Goal: Transaction & Acquisition: Purchase product/service

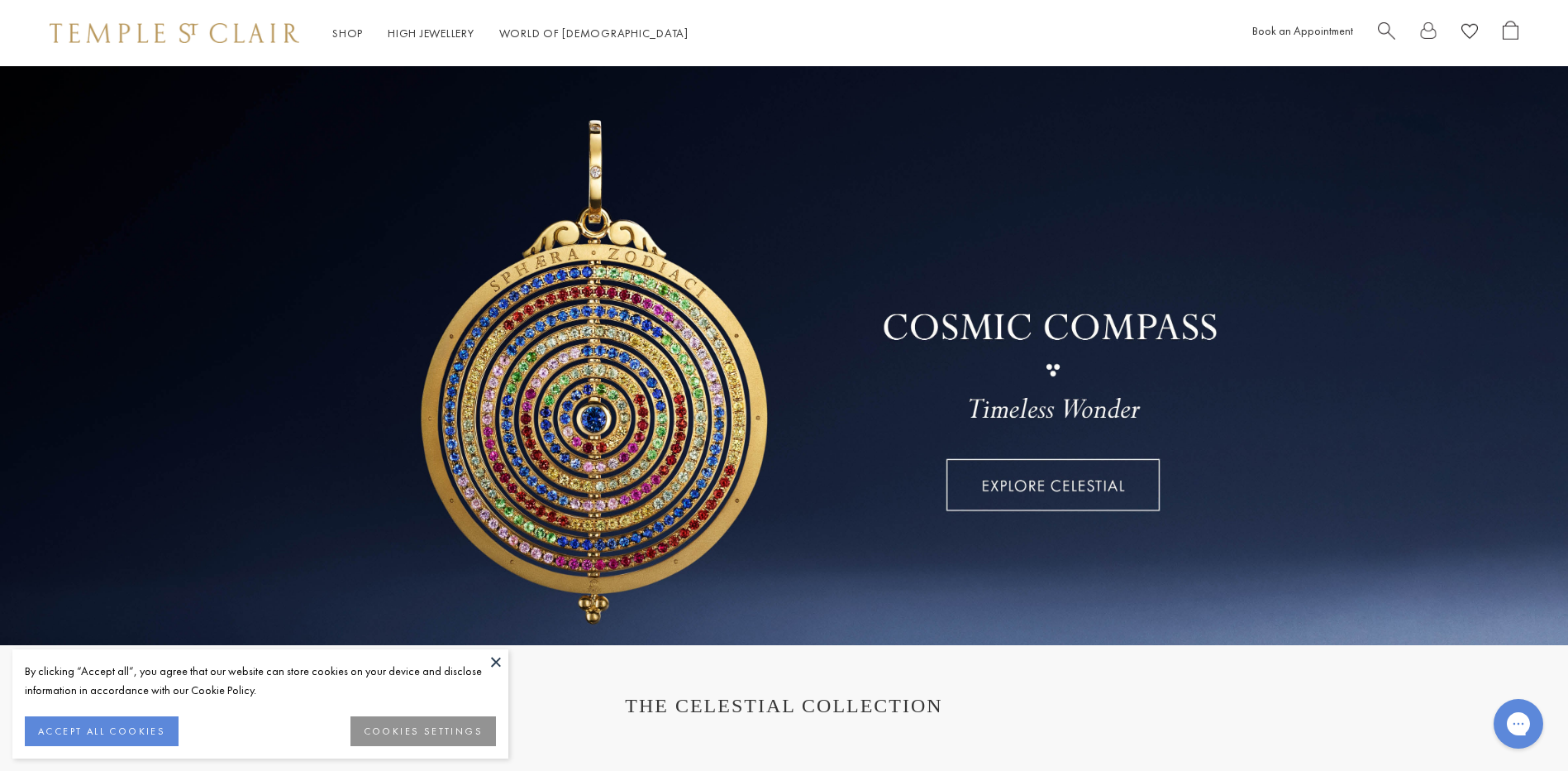
drag, startPoint x: 500, startPoint y: 660, endPoint x: 517, endPoint y: 638, distance: 27.8
click at [500, 660] on button at bounding box center [496, 661] width 25 height 25
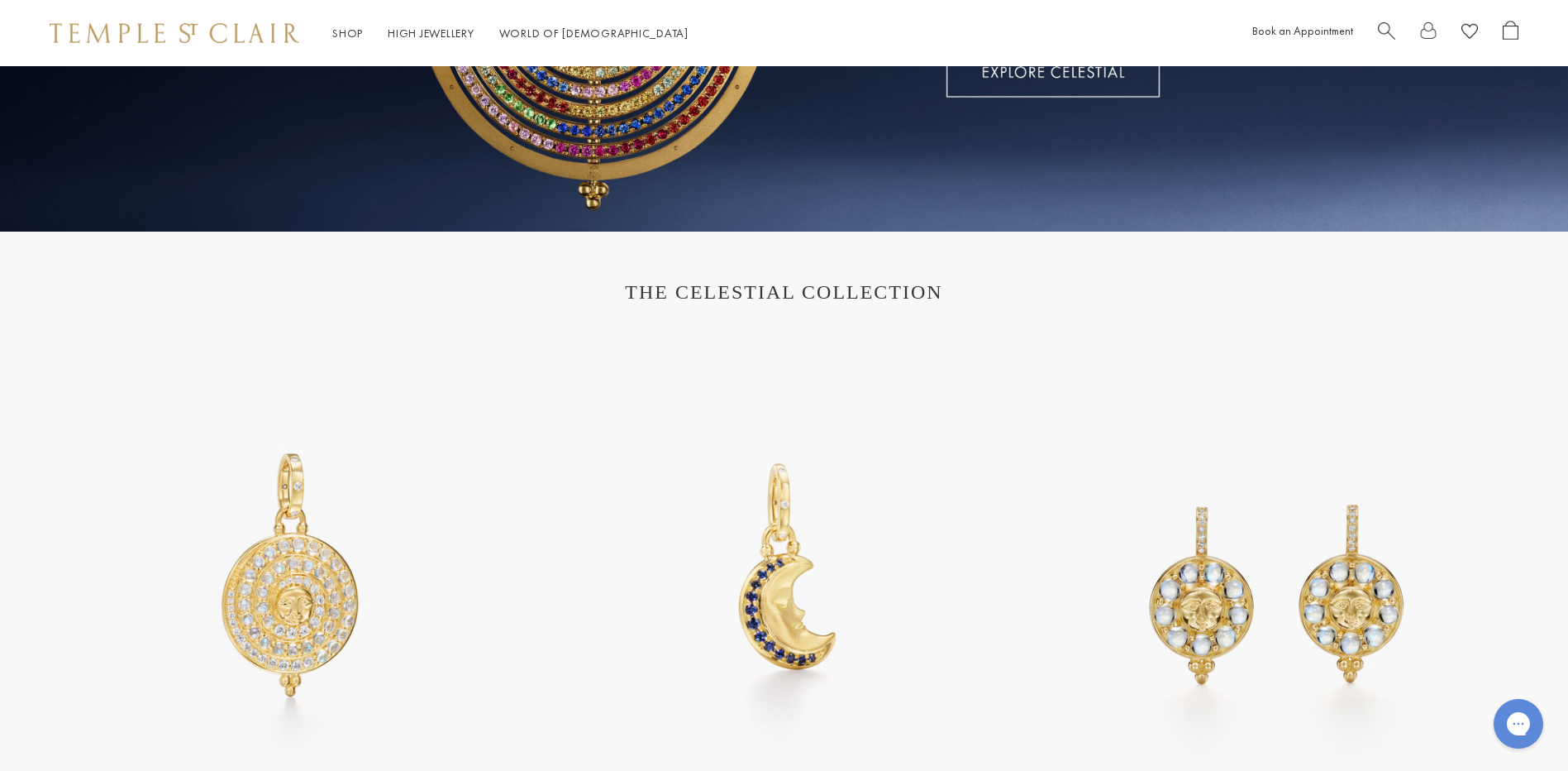
scroll to position [661, 0]
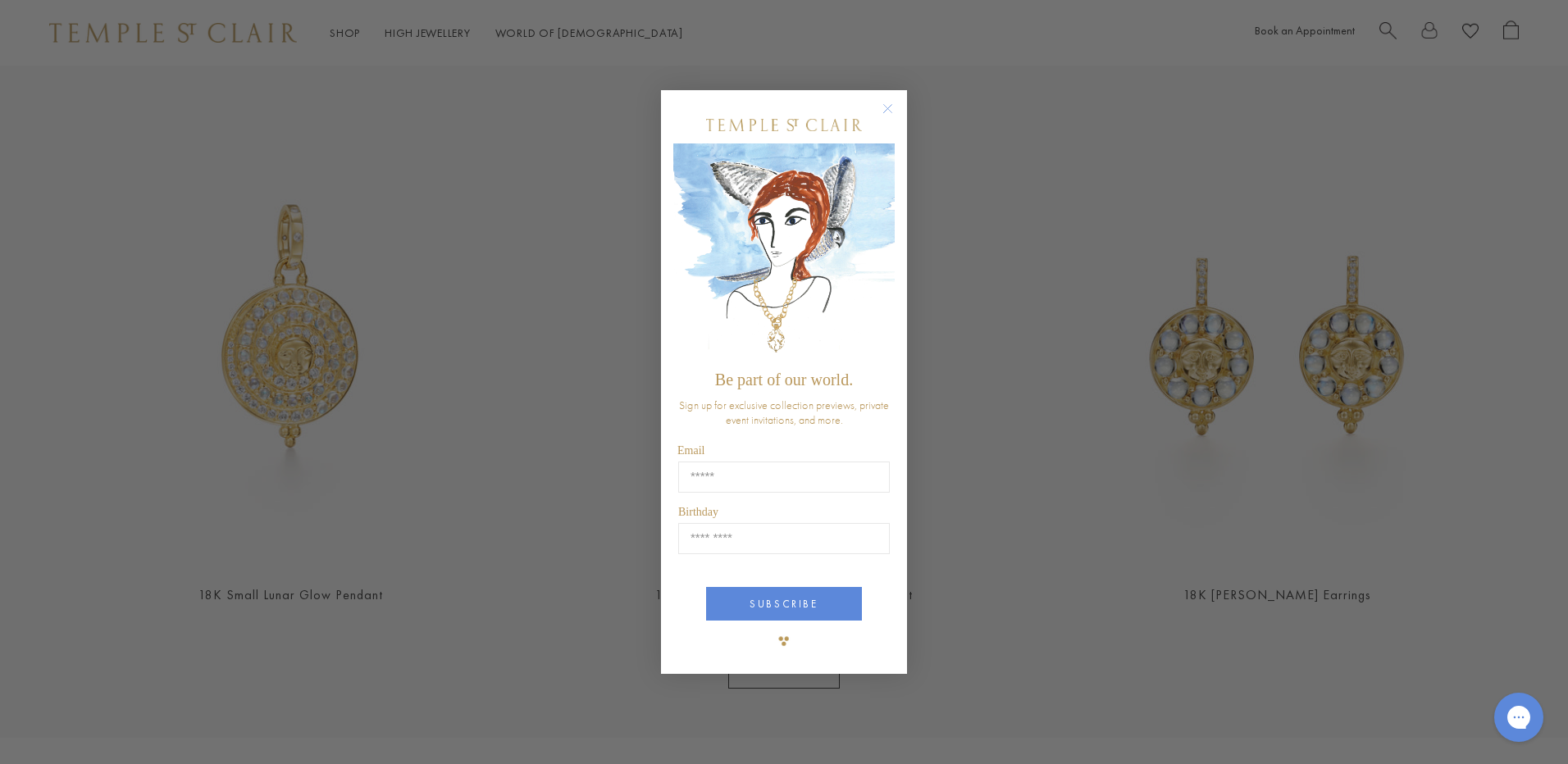
click at [889, 110] on circle "Close dialog" at bounding box center [888, 109] width 19 height 19
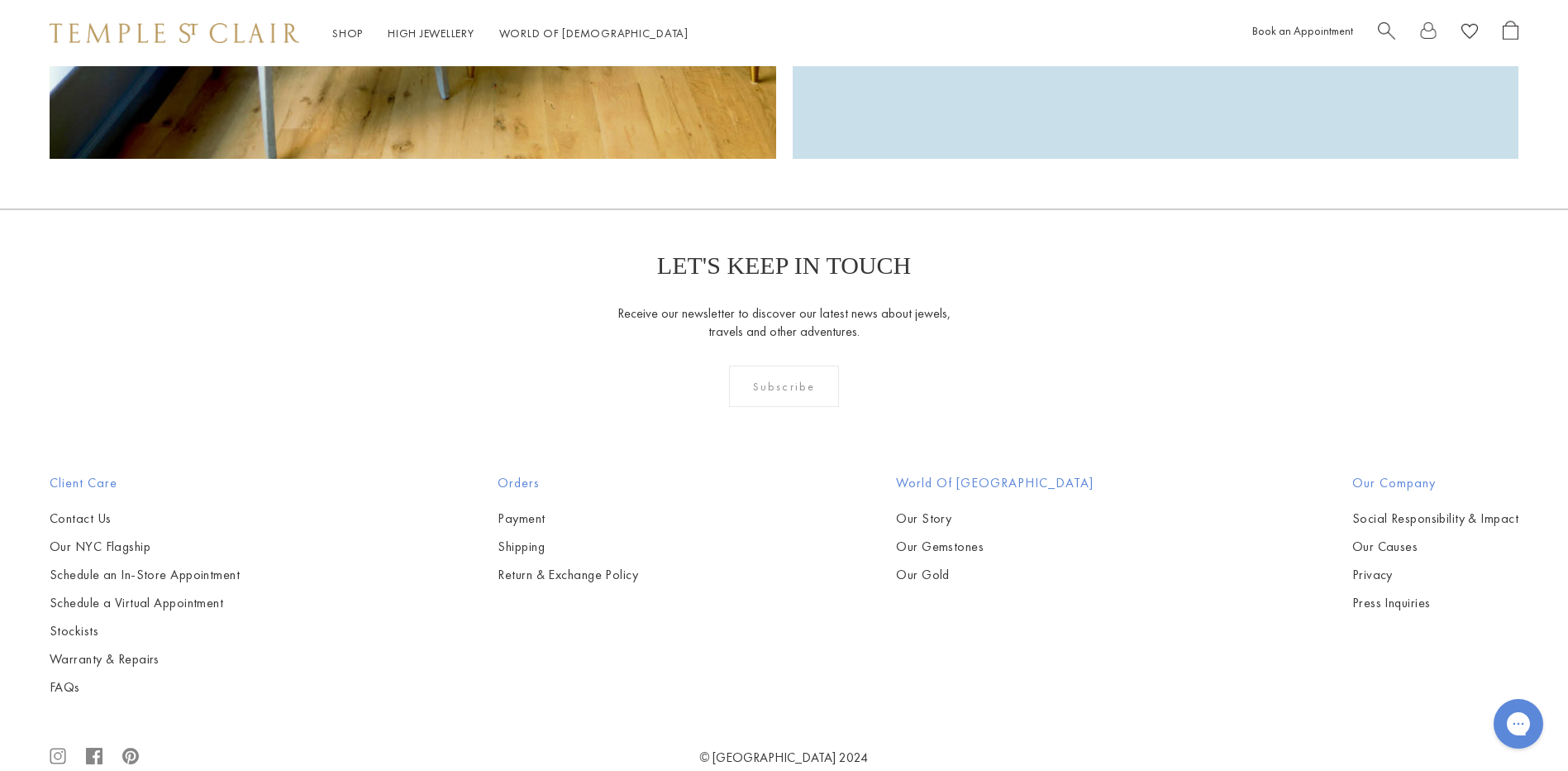
scroll to position [5285, 0]
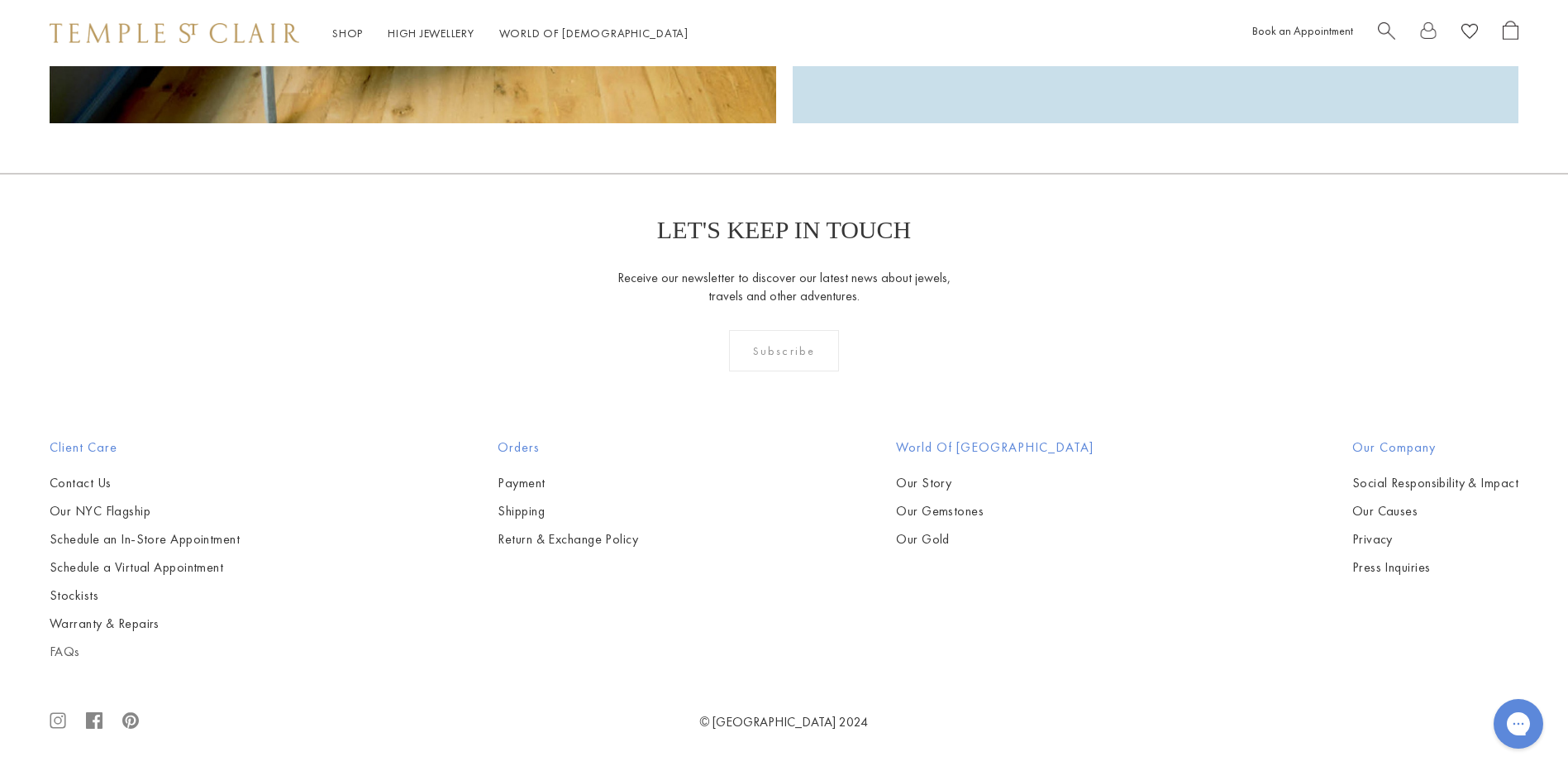
click at [66, 647] on link "FAQs" at bounding box center [144, 652] width 190 height 19
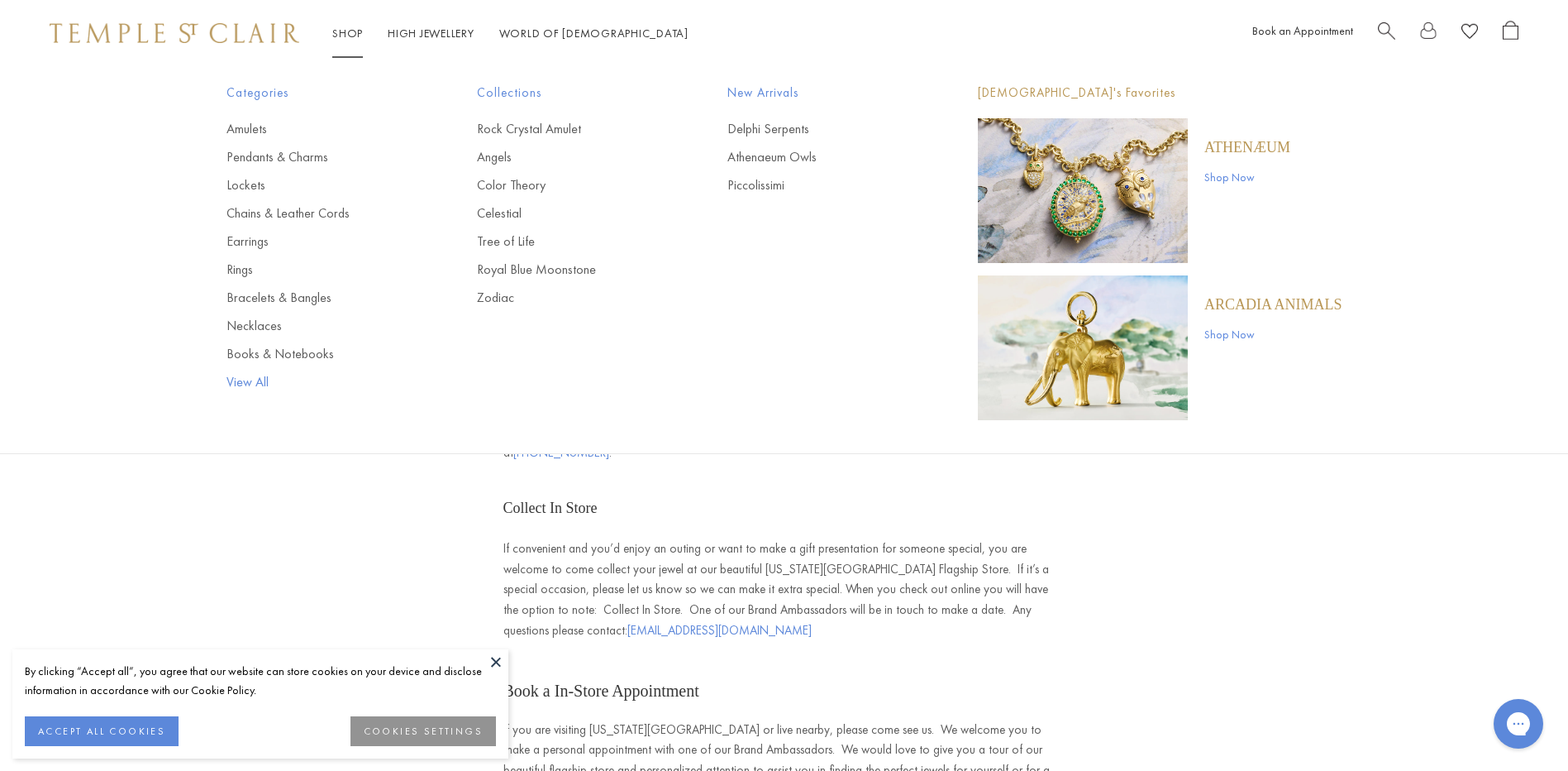
click at [246, 382] on link "View All" at bounding box center [318, 383] width 185 height 19
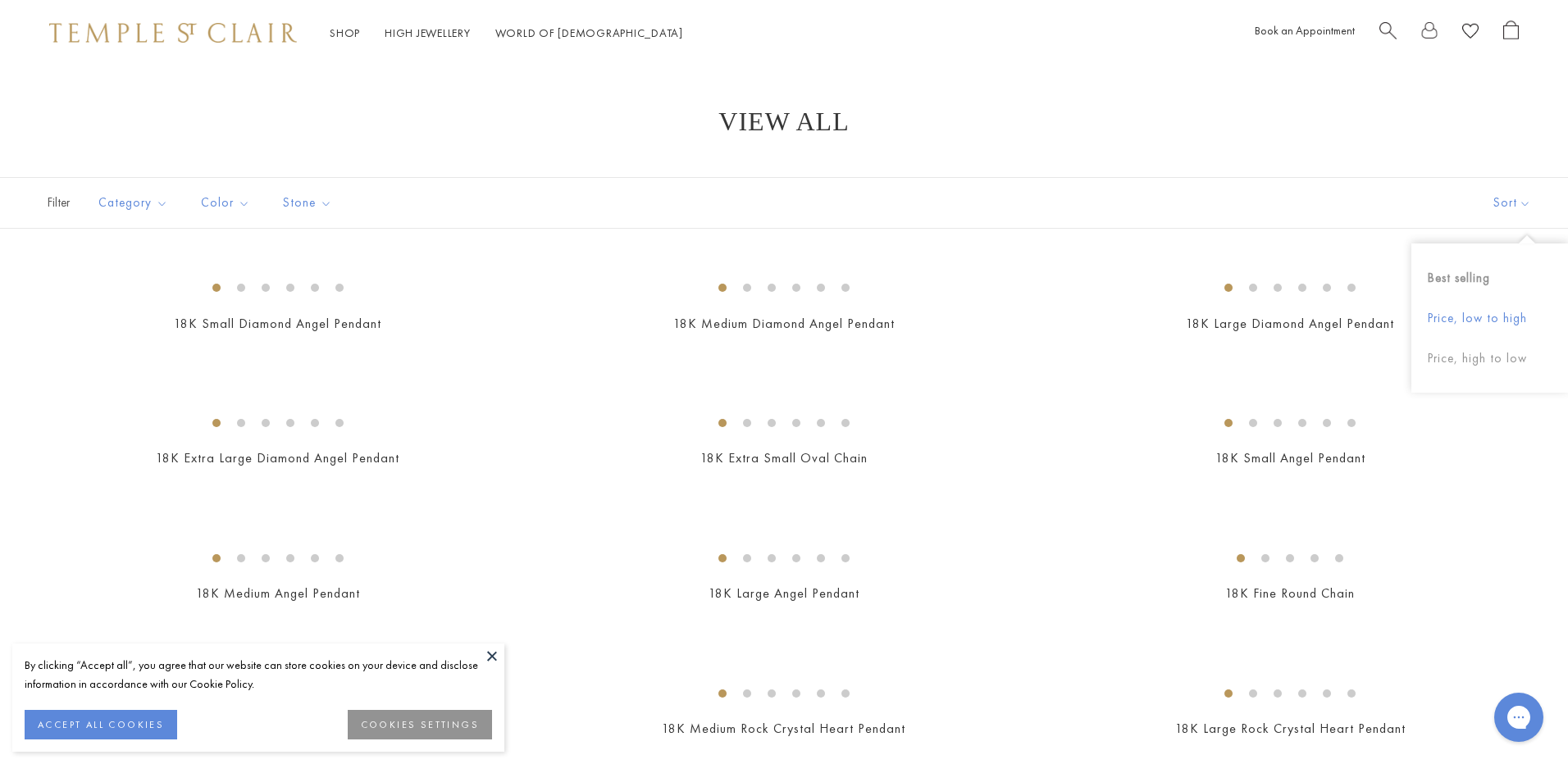
click at [1478, 318] on button "Price, low to high" at bounding box center [1489, 318] width 157 height 41
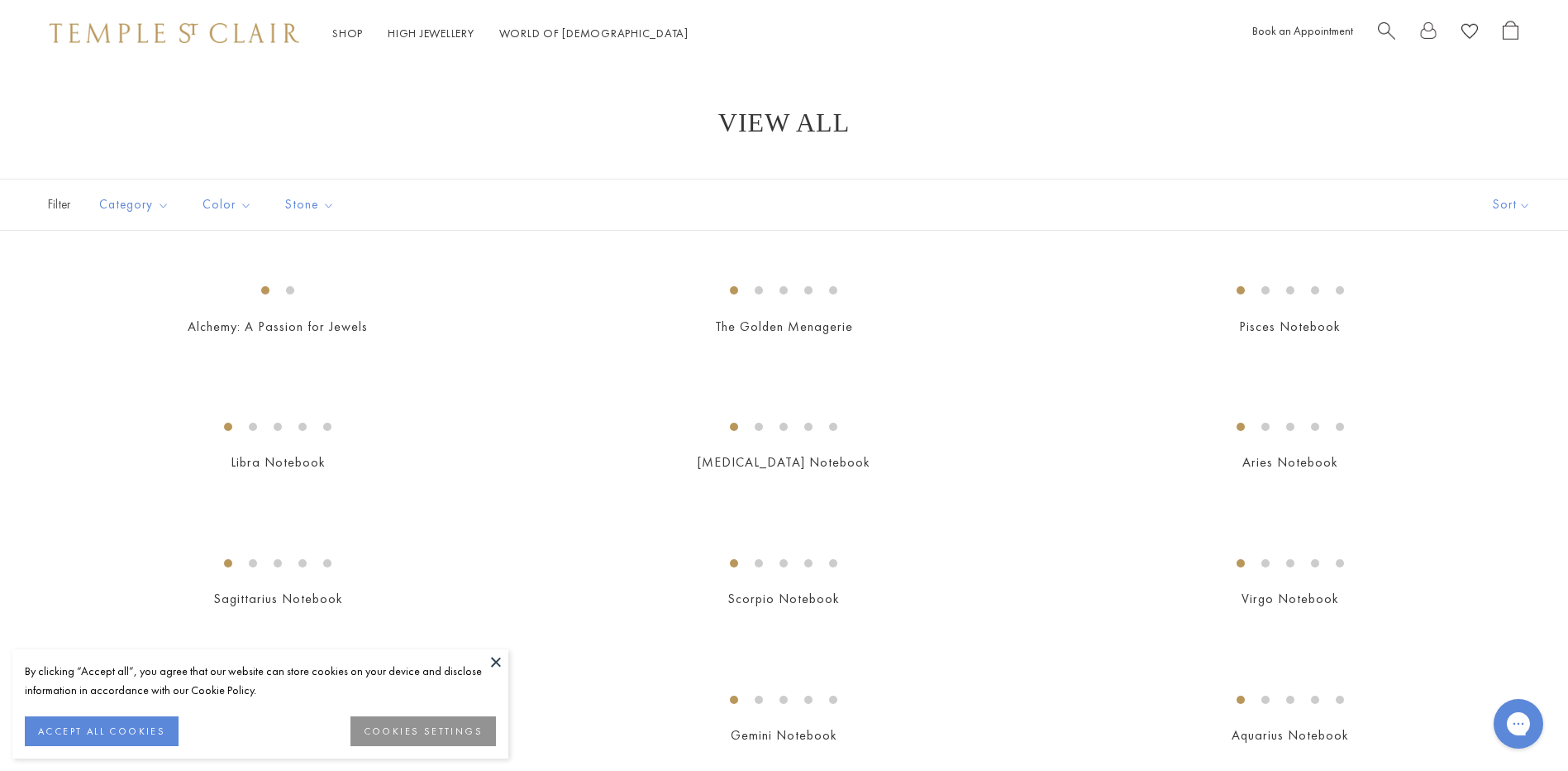
click at [498, 662] on button at bounding box center [496, 661] width 25 height 25
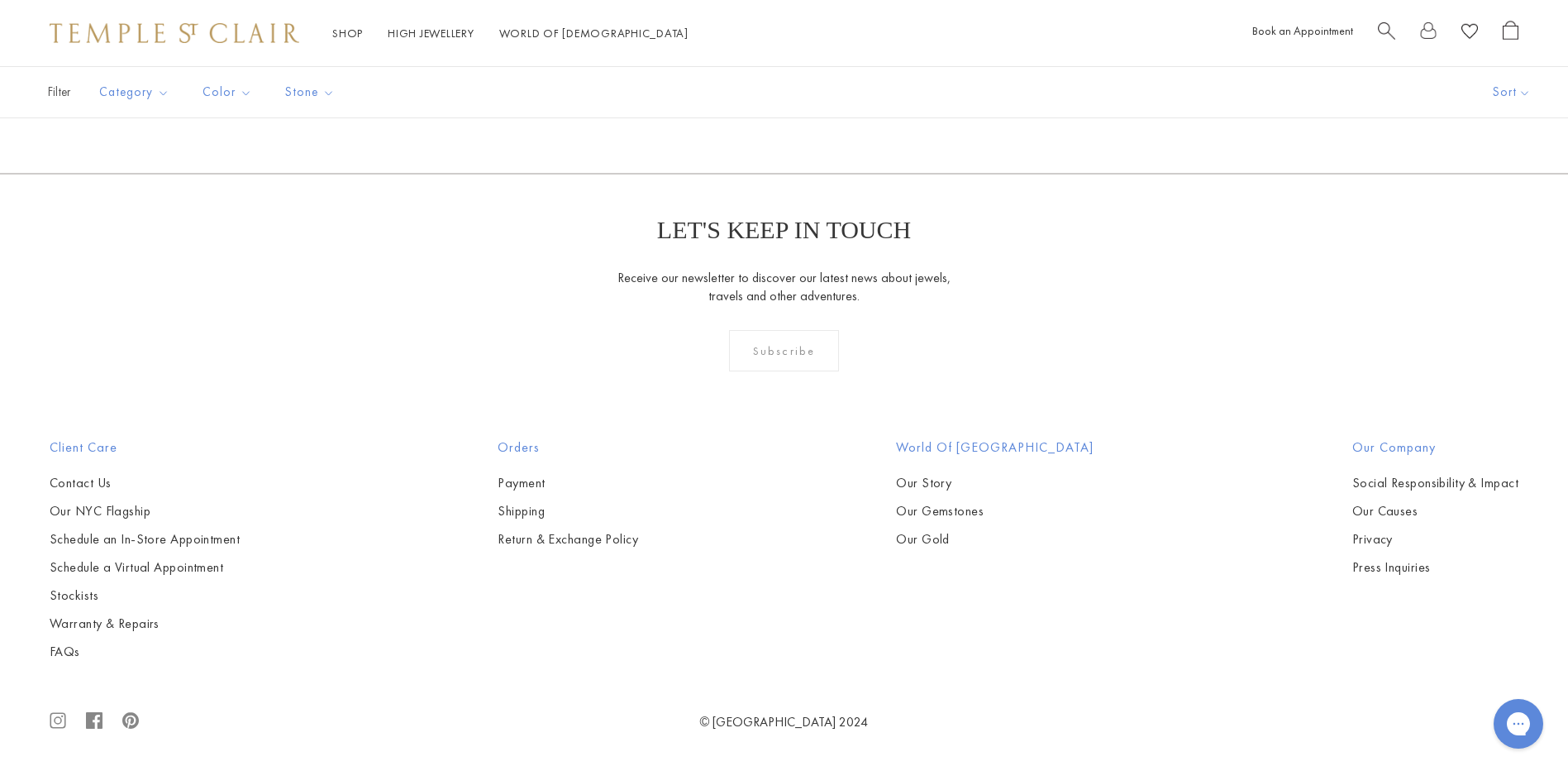
scroll to position [12408, 0]
click at [703, 107] on link "2" at bounding box center [704, 84] width 54 height 46
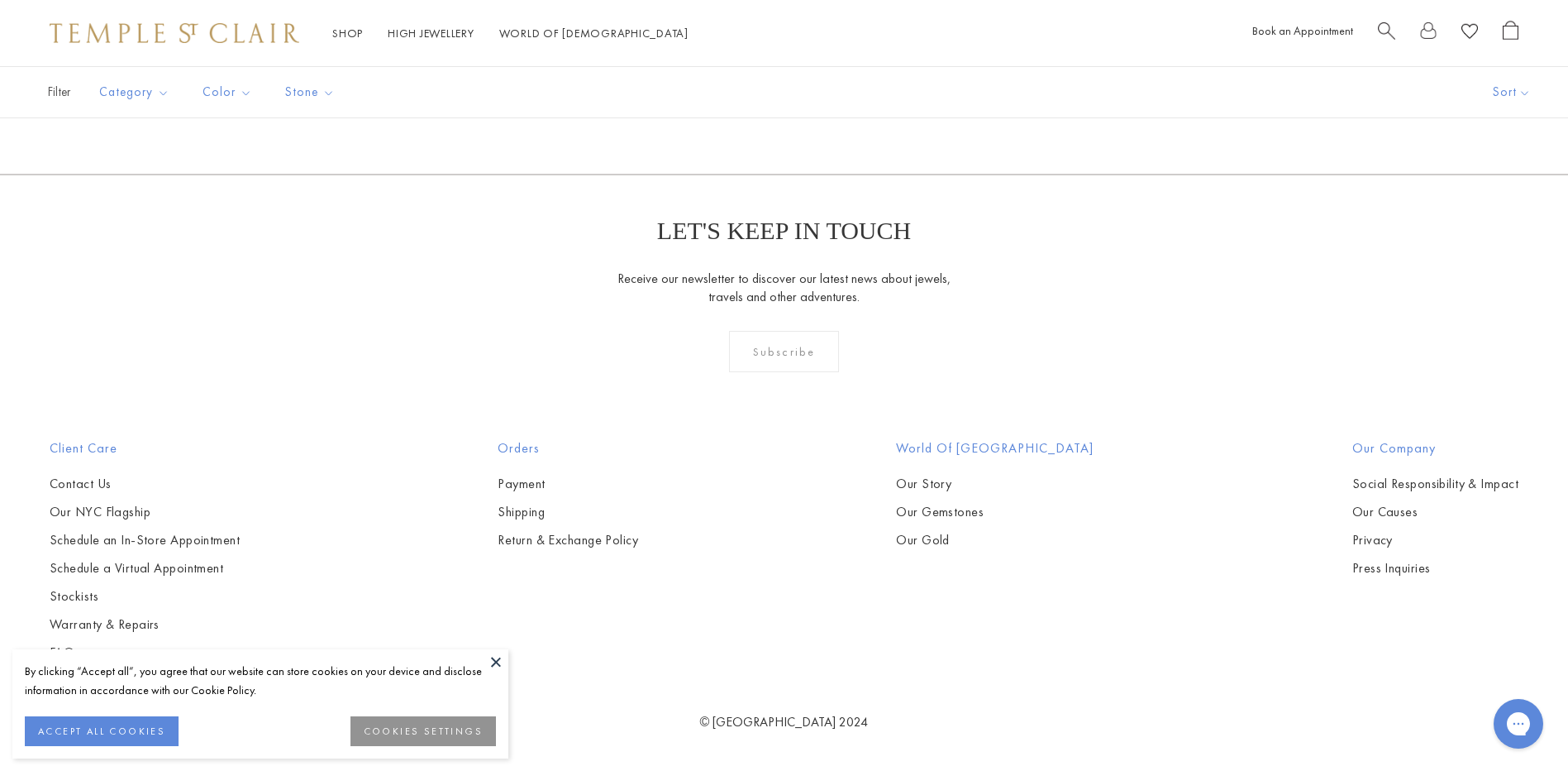
scroll to position [11249, 0]
